Goal: Information Seeking & Learning: Learn about a topic

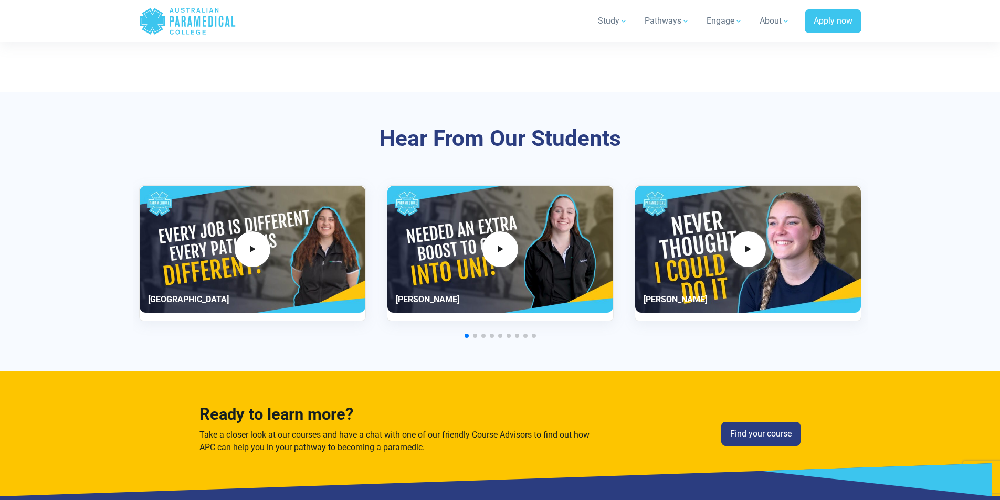
scroll to position [2430, 0]
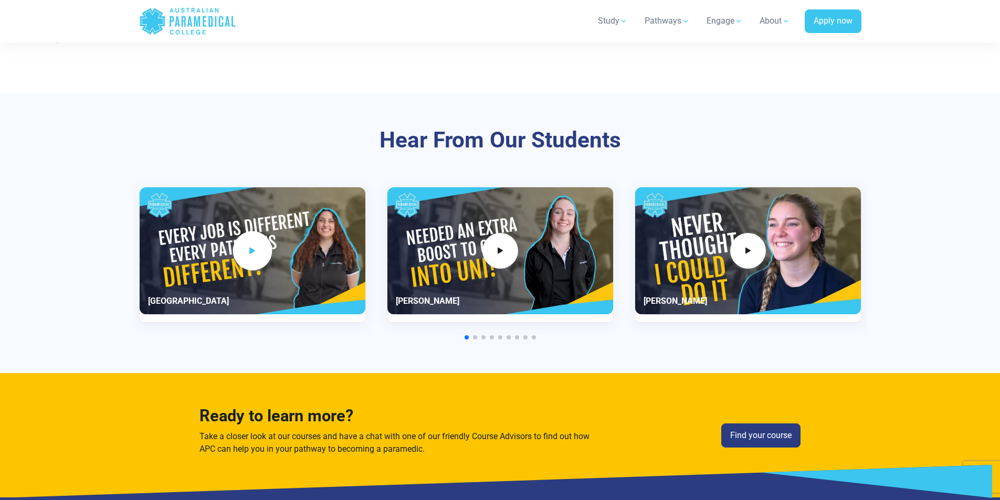
click at [253, 261] on span "1 / 11" at bounding box center [251, 250] width 39 height 39
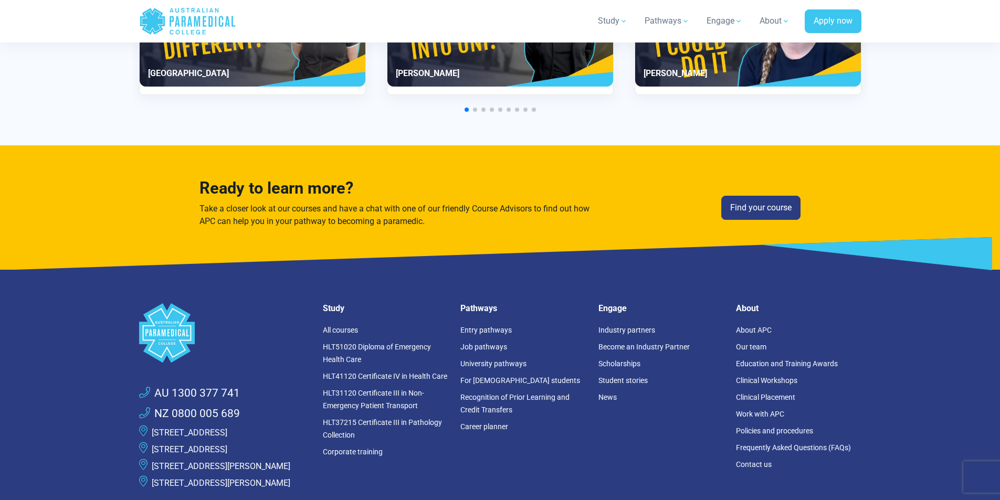
scroll to position [2640, 0]
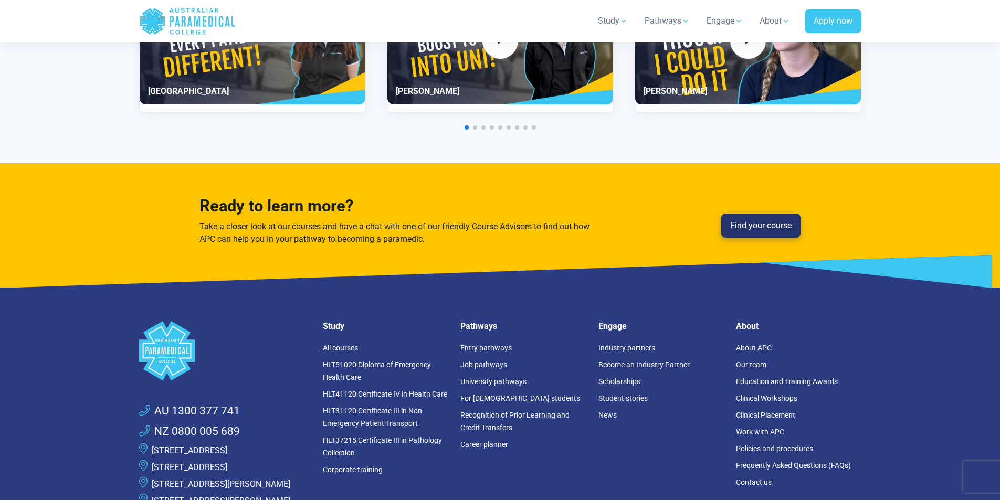
click at [736, 225] on link "Find your course" at bounding box center [760, 226] width 79 height 24
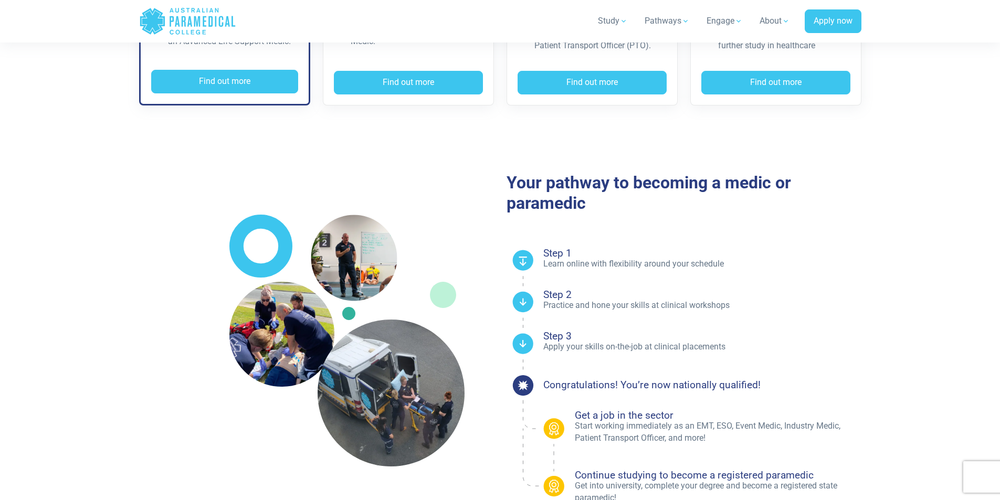
scroll to position [472, 0]
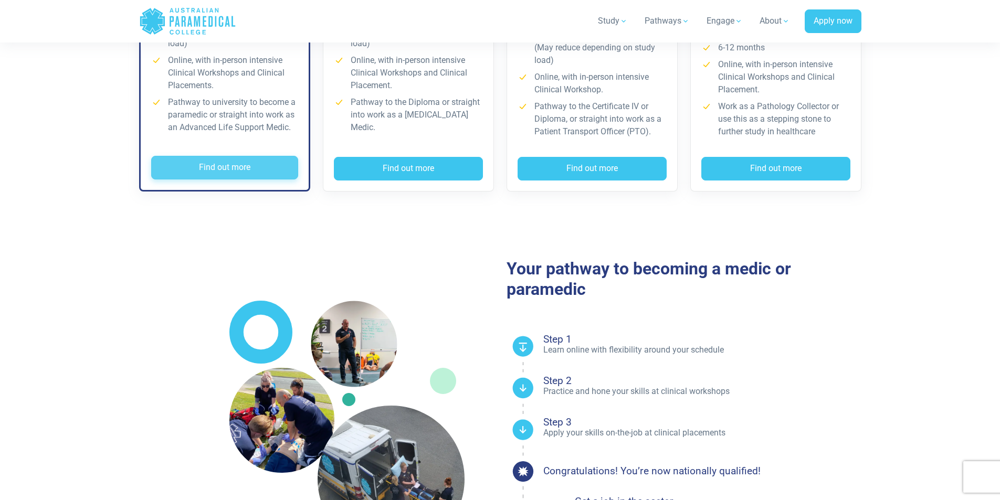
click at [213, 174] on button "Find out more" at bounding box center [224, 168] width 147 height 24
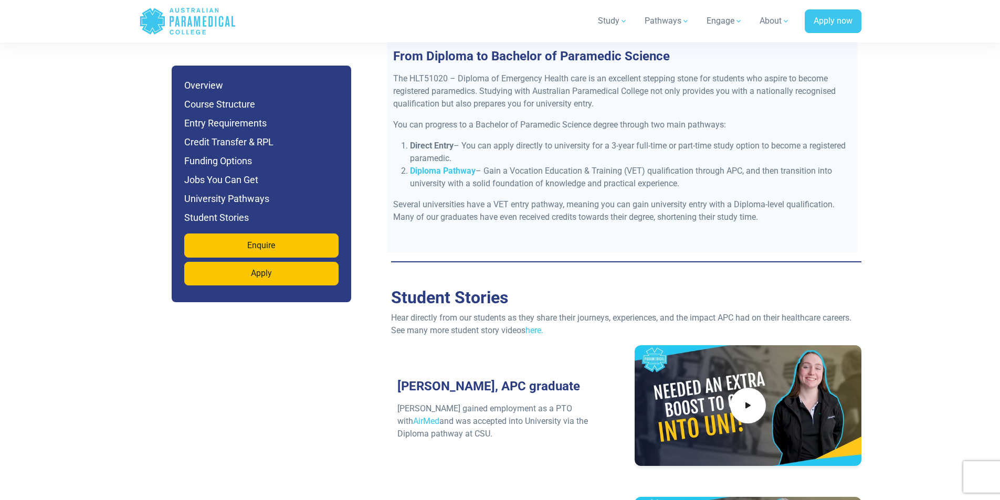
scroll to position [4565, 0]
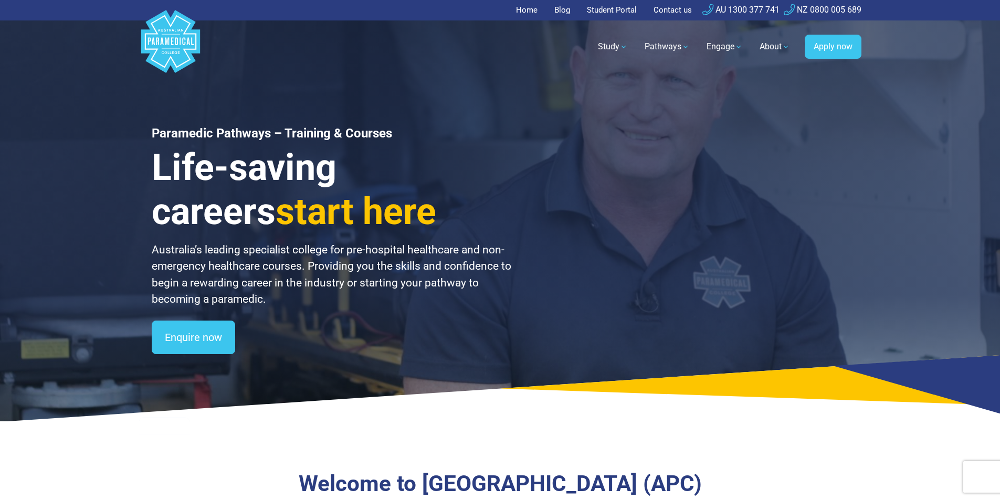
click at [195, 358] on icon at bounding box center [500, 388] width 1000 height 67
click at [196, 341] on link "Enquire now" at bounding box center [193, 338] width 83 height 34
